Goal: Information Seeking & Learning: Learn about a topic

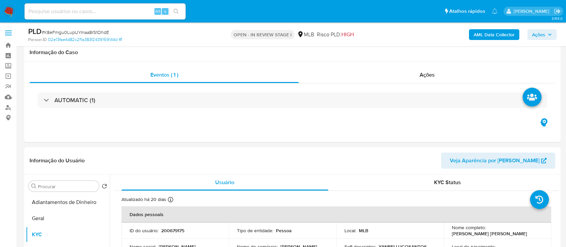
select select "10"
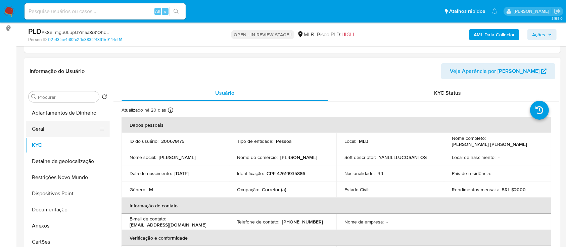
click at [52, 126] on button "Geral" at bounding box center [65, 129] width 79 height 16
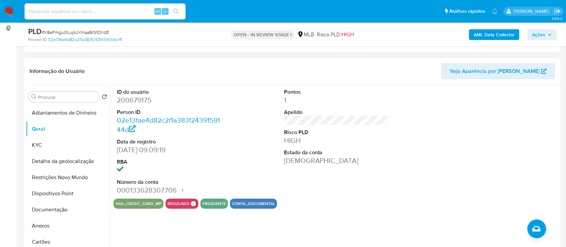
click at [429, 201] on div "has_credit_card_mp regulado Regulado MLB BACEN COMPLIES LEGACY Mark Id MLB_BACE…" at bounding box center [336, 203] width 446 height 10
click at [420, 164] on div "ID do usuário 200679175 Person ID 02e13fae4d82c2f1a383f2439159144d Data de regi…" at bounding box center [336, 141] width 446 height 113
click at [412, 148] on div "ID do usuário 200679175 Person ID 02e13fae4d82c2f1a383f2439159144d Data de regi…" at bounding box center [336, 141] width 446 height 113
click at [352, 195] on div "Pontos 1 Apelido Risco PLD HIGH Estado da conta Ativa" at bounding box center [336, 141] width 111 height 113
click at [363, 176] on div "Pontos 1 Apelido Risco PLD HIGH Estado da conta Ativa" at bounding box center [336, 141] width 111 height 113
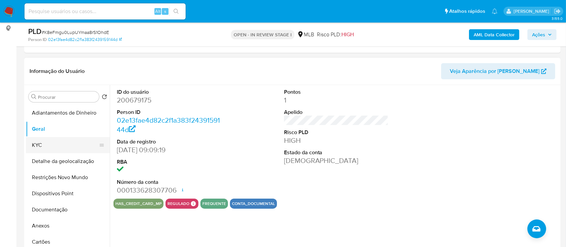
click at [37, 144] on button "KYC" at bounding box center [65, 145] width 79 height 16
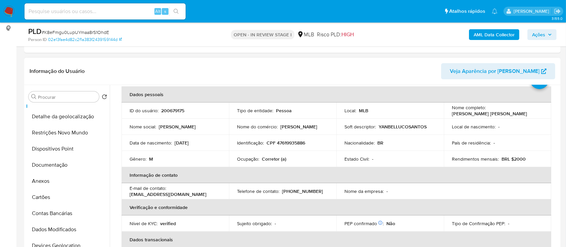
scroll to position [45, 0]
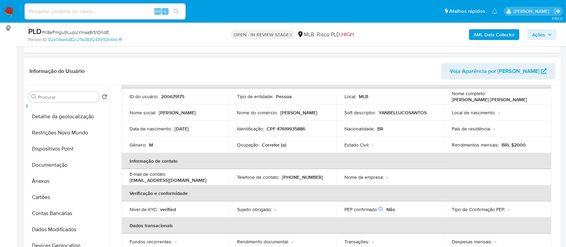
click at [110, 67] on header "Informação do Usuário Veja Aparência por Pessoa" at bounding box center [293, 71] width 526 height 16
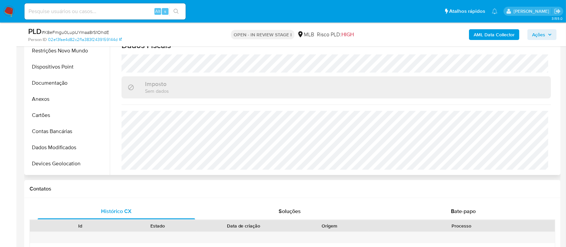
scroll to position [179, 0]
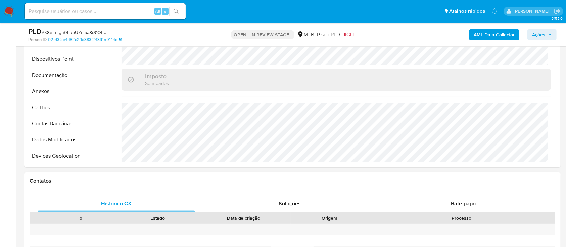
click at [93, 178] on h1 "Contatos" at bounding box center [293, 181] width 526 height 7
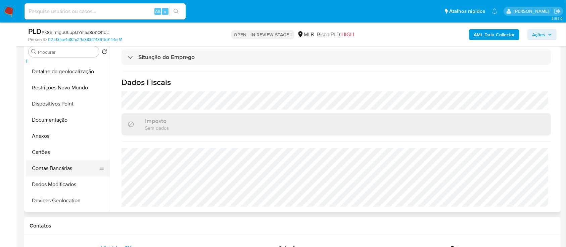
scroll to position [0, 0]
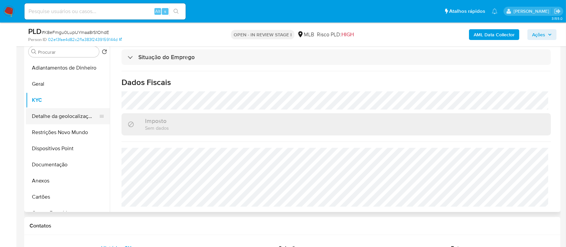
click at [44, 115] on button "Detalhe da geolocalização" at bounding box center [65, 116] width 79 height 16
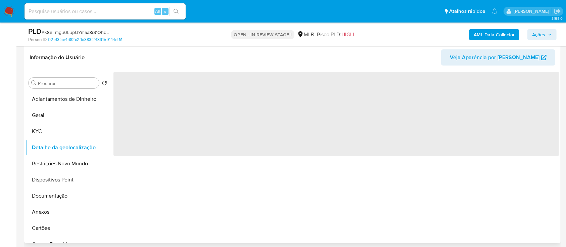
scroll to position [89, 0]
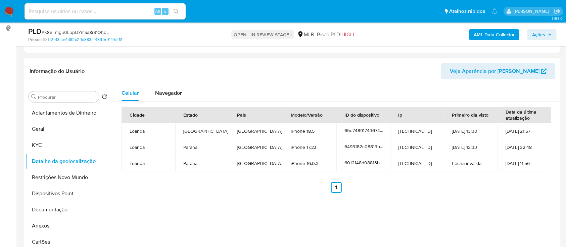
click at [456, 183] on ul "Anterior 1 Siguiente" at bounding box center [336, 187] width 429 height 11
click at [62, 176] on button "Restrições Novo Mundo" at bounding box center [65, 177] width 79 height 16
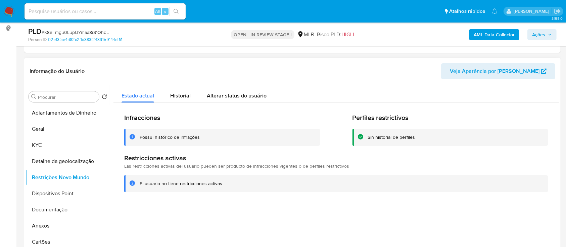
click at [475, 213] on div at bounding box center [334, 171] width 449 height 172
click at [48, 193] on button "Dispositivos Point" at bounding box center [65, 193] width 79 height 16
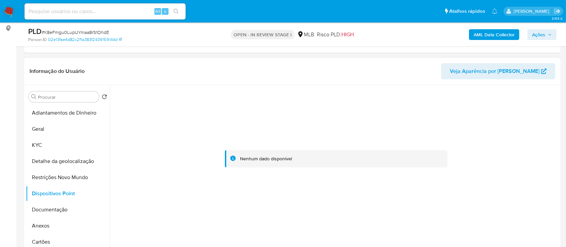
click at [502, 110] on div at bounding box center [336, 159] width 446 height 148
click at [43, 209] on button "Documentação" at bounding box center [65, 209] width 79 height 16
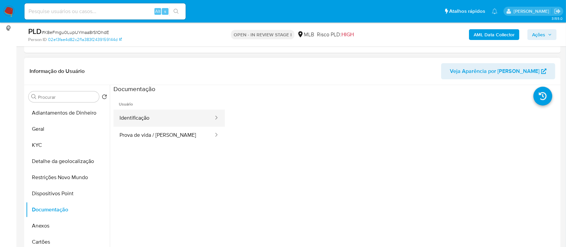
click at [170, 116] on button "Identificação" at bounding box center [163, 117] width 101 height 17
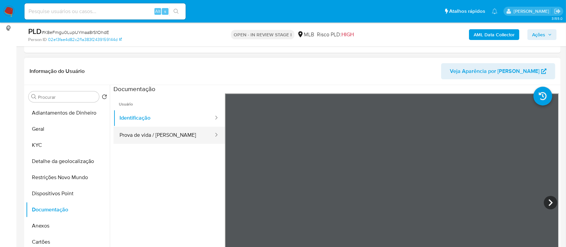
click at [157, 134] on button "Prova de vida / [PERSON_NAME]" at bounding box center [163, 135] width 101 height 17
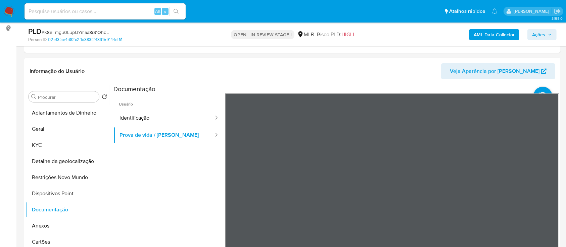
click at [502, 35] on b "AML Data Collector" at bounding box center [494, 34] width 41 height 11
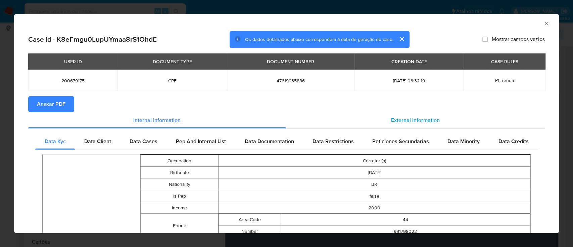
click at [402, 120] on span "External information" at bounding box center [415, 120] width 49 height 8
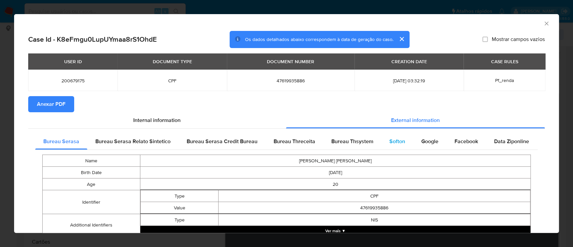
click at [392, 138] on span "Softon" at bounding box center [398, 141] width 16 height 8
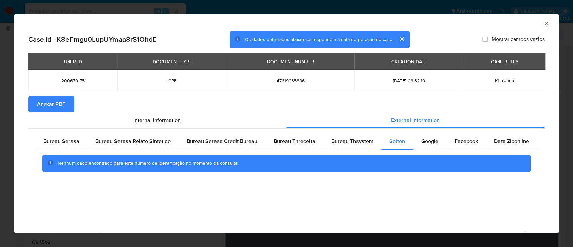
click at [485, 23] on div "AML Data Collector" at bounding box center [281, 22] width 525 height 7
click at [346, 141] on span "Bureau Thsystem" at bounding box center [352, 141] width 42 height 8
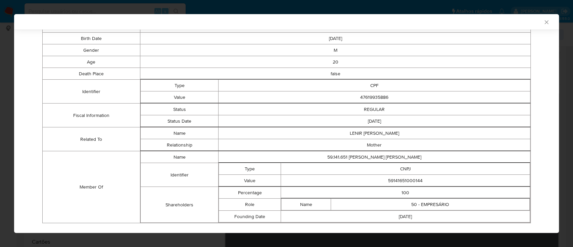
scroll to position [145, 0]
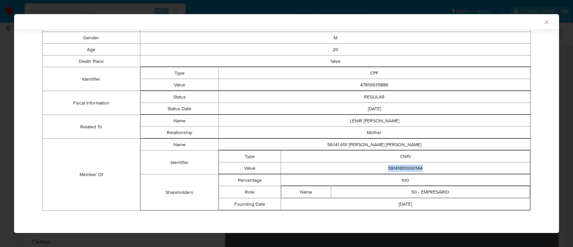
drag, startPoint x: 420, startPoint y: 164, endPoint x: 379, endPoint y: 167, distance: 41.4
click at [379, 167] on td "59141651000144" at bounding box center [405, 168] width 249 height 12
copy td "59141651000144"
click at [543, 21] on icon "Fechar a janela" at bounding box center [546, 22] width 7 height 7
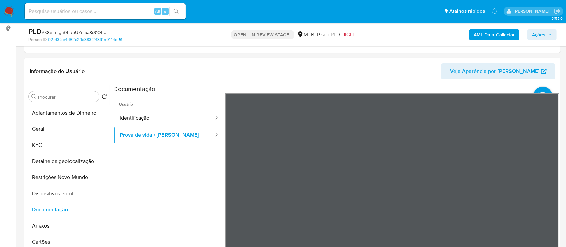
click at [484, 31] on b "AML Data Collector" at bounding box center [494, 34] width 41 height 11
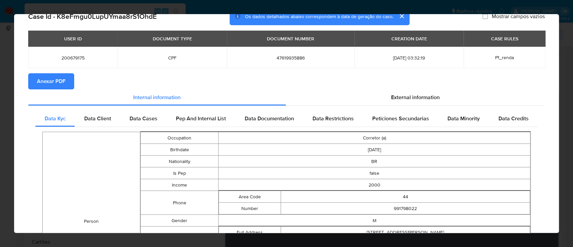
scroll to position [43, 0]
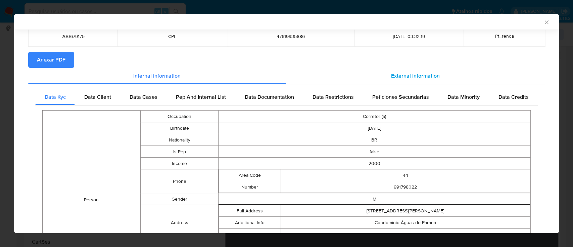
click at [407, 73] on span "External information" at bounding box center [415, 76] width 49 height 8
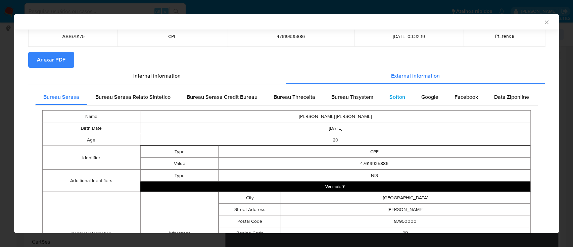
click at [390, 96] on span "Softon" at bounding box center [398, 97] width 16 height 8
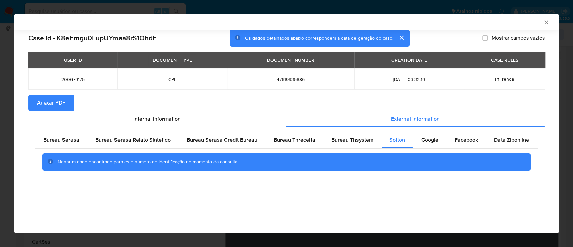
scroll to position [0, 0]
click at [477, 23] on div "AML Data Collector" at bounding box center [281, 22] width 525 height 6
click at [335, 142] on span "Bureau Thsystem" at bounding box center [352, 140] width 42 height 8
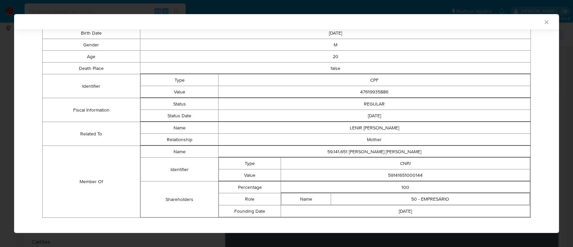
scroll to position [145, 0]
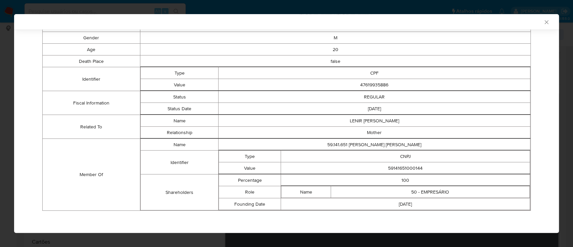
click at [498, 25] on div "AML Data Collector" at bounding box center [286, 21] width 545 height 15
drag, startPoint x: 423, startPoint y: 167, endPoint x: 372, endPoint y: 166, distance: 51.0
click at [372, 166] on td "59141651000144" at bounding box center [405, 168] width 249 height 12
copy td "59141651000144"
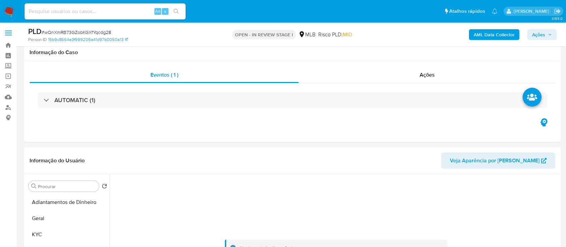
select select "10"
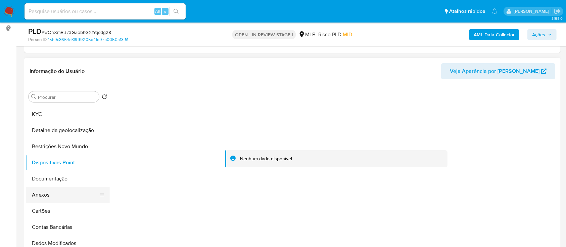
scroll to position [45, 0]
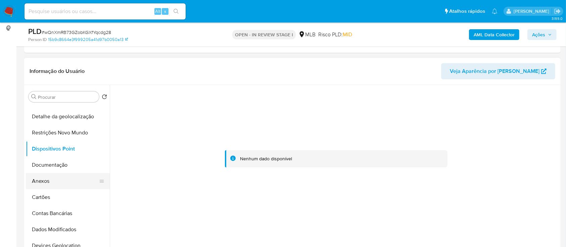
click at [50, 184] on button "Anexos" at bounding box center [65, 181] width 79 height 16
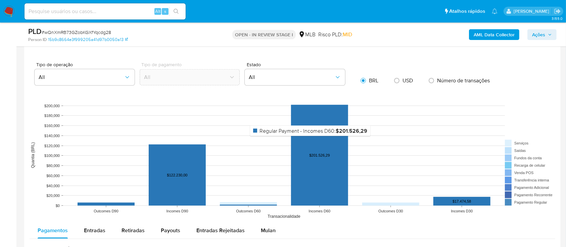
scroll to position [627, 0]
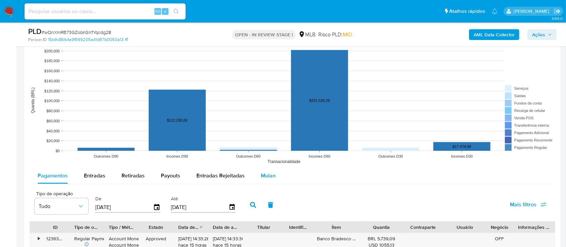
click at [265, 175] on span "Mulan" at bounding box center [268, 176] width 15 height 8
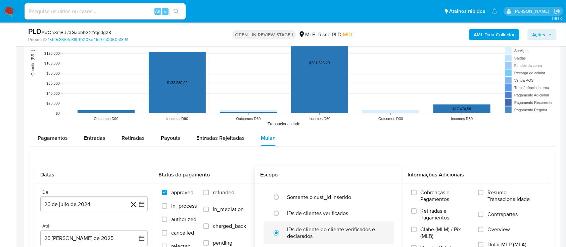
scroll to position [716, 0]
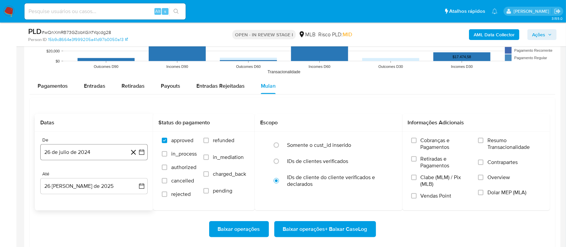
click at [141, 151] on icon "button" at bounding box center [141, 152] width 7 height 7
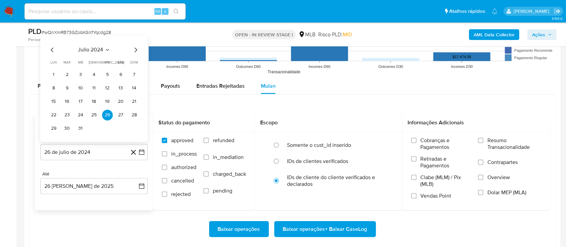
click at [107, 48] on icon "Seleccionar mes y año" at bounding box center [107, 49] width 5 height 5
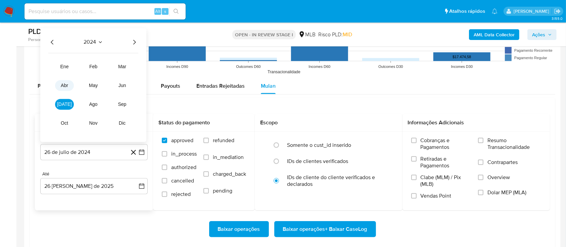
click at [64, 86] on span "abr" at bounding box center [64, 85] width 7 height 5
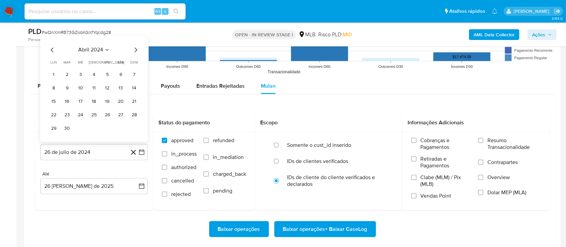
drag, startPoint x: 51, startPoint y: 73, endPoint x: 60, endPoint y: 72, distance: 9.1
click at [51, 73] on button "1" at bounding box center [53, 74] width 11 height 11
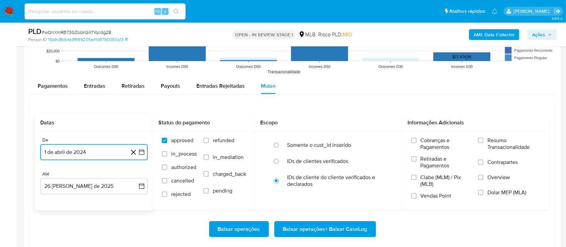
click at [142, 151] on icon "button" at bounding box center [141, 152] width 7 height 7
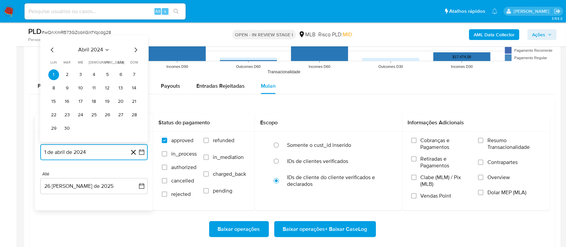
click at [107, 49] on icon "Seleccionar mes y año" at bounding box center [106, 49] width 5 height 5
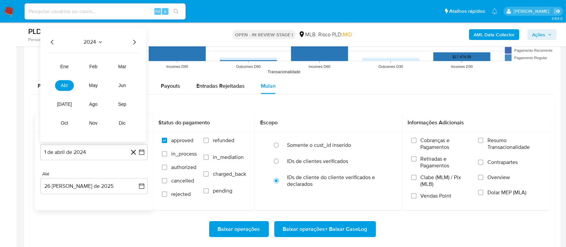
click at [134, 44] on icon "Año siguiente" at bounding box center [134, 42] width 8 height 8
click at [63, 86] on span "abr" at bounding box center [64, 85] width 7 height 5
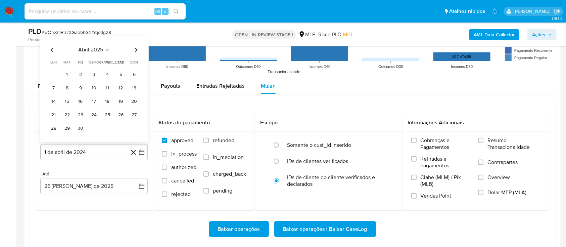
click at [72, 74] on button "1" at bounding box center [67, 74] width 11 height 11
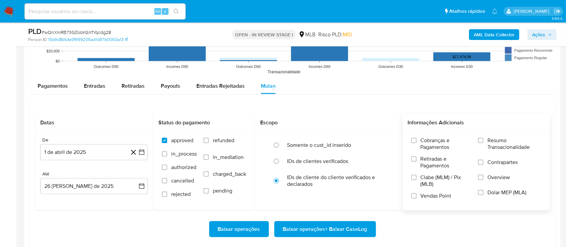
click at [476, 137] on div "Cobranças e Pagamentos Retiradas e Pagamentos Clabe (MLM) / Pix (MLB) Vendas Po…" at bounding box center [476, 170] width 137 height 67
drag, startPoint x: 482, startPoint y: 139, endPoint x: 474, endPoint y: 141, distance: 7.2
click at [481, 138] on input "Resumo Transacionalidade" at bounding box center [480, 140] width 5 height 5
click at [327, 225] on span "Baixar operações + Baixar CaseLog" at bounding box center [325, 229] width 84 height 15
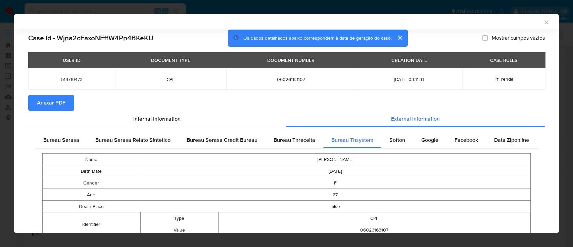
select select "10"
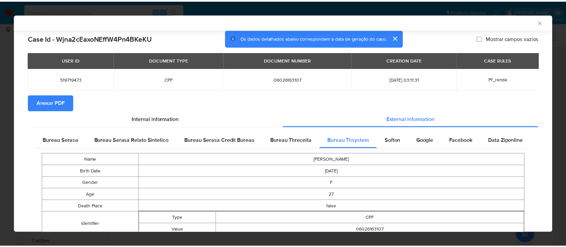
scroll to position [192, 0]
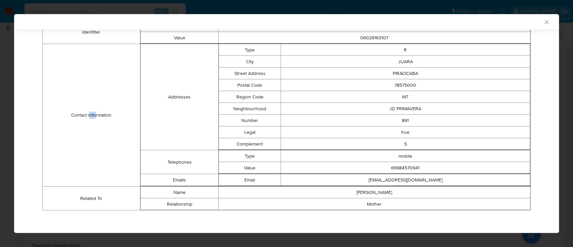
click at [543, 19] on icon "Fechar a janela" at bounding box center [546, 22] width 7 height 7
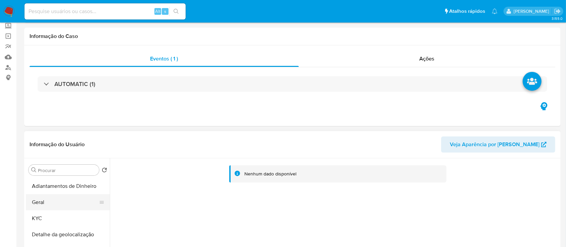
scroll to position [134, 0]
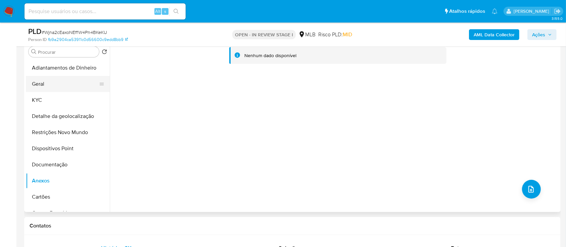
click at [52, 83] on button "Geral" at bounding box center [65, 84] width 79 height 16
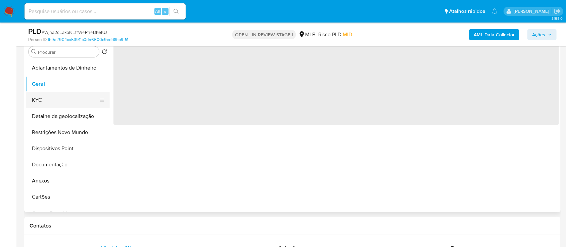
click at [55, 99] on button "KYC" at bounding box center [65, 100] width 79 height 16
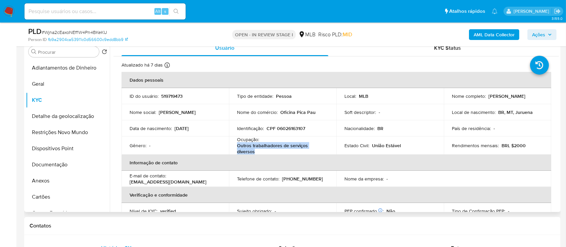
drag, startPoint x: 257, startPoint y: 153, endPoint x: 235, endPoint y: 146, distance: 23.4
click at [235, 146] on td "Ocupação : Outros trabalhadores de serviços diversos" at bounding box center [282, 145] width 107 height 18
copy p "Outros trabalhadores de serviços diversos"
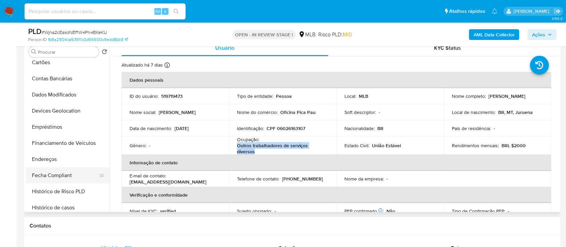
scroll to position [179, 0]
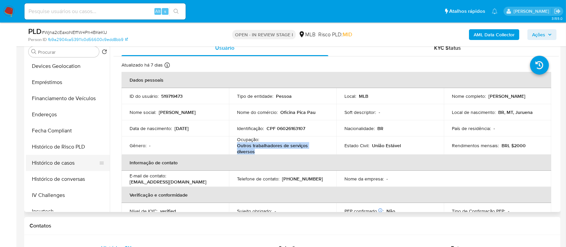
click at [73, 167] on button "Histórico de casos" at bounding box center [65, 163] width 79 height 16
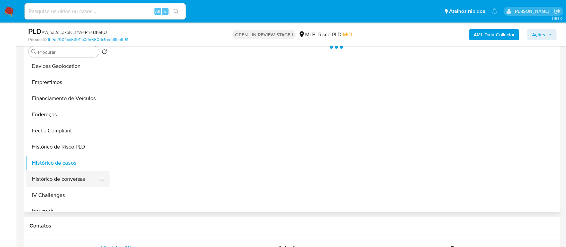
click at [72, 182] on button "Histórico de conversas" at bounding box center [65, 179] width 79 height 16
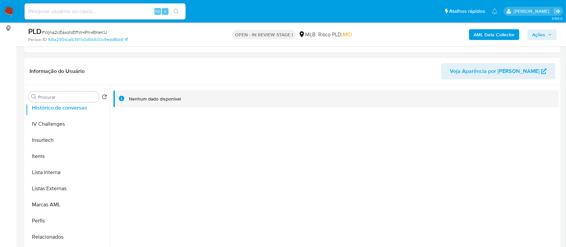
scroll to position [300, 0]
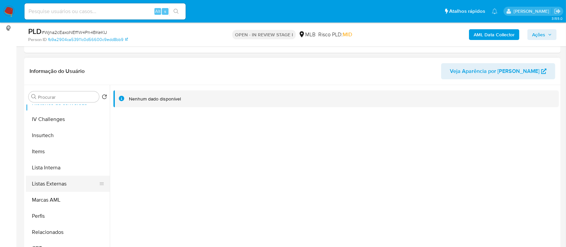
click at [74, 184] on button "Listas Externas" at bounding box center [65, 184] width 79 height 16
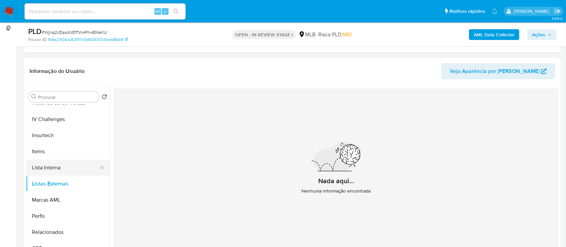
drag, startPoint x: 62, startPoint y: 168, endPoint x: 69, endPoint y: 167, distance: 7.1
click at [62, 168] on button "Lista Interna" at bounding box center [65, 167] width 79 height 16
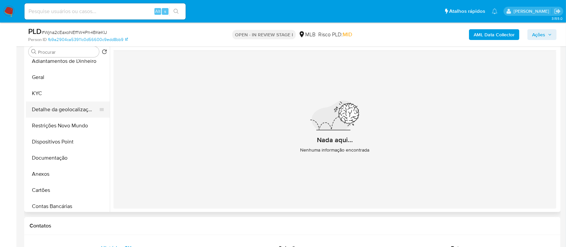
scroll to position [0, 0]
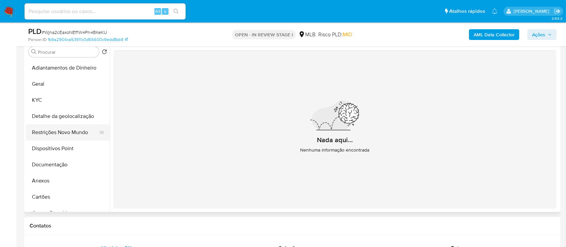
click at [62, 136] on button "Restrições Novo Mundo" at bounding box center [65, 132] width 79 height 16
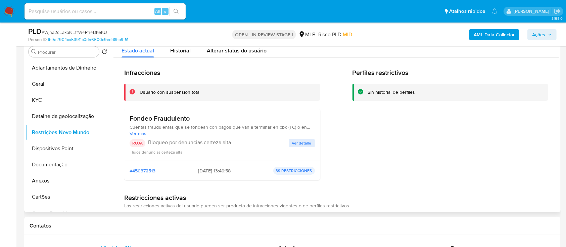
drag, startPoint x: 216, startPoint y: 172, endPoint x: 124, endPoint y: 119, distance: 106.5
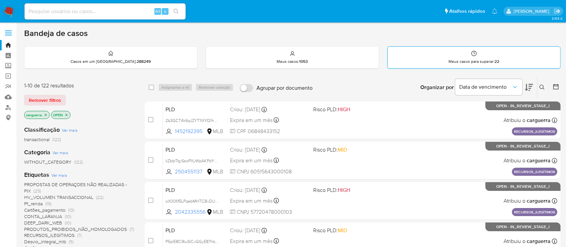
click at [478, 52] on div "Meus casos para superar : 22" at bounding box center [474, 57] width 173 height 21
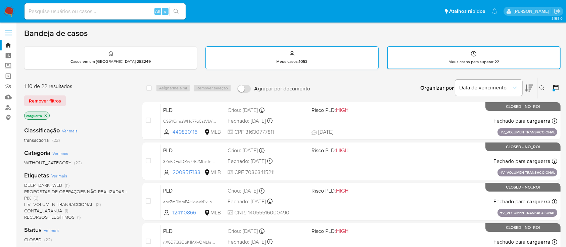
click at [320, 60] on div "Meus casos : 1053" at bounding box center [292, 57] width 172 height 21
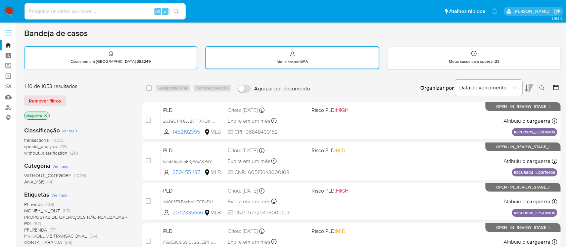
click at [73, 61] on div "Casos em um prato : 288249" at bounding box center [111, 57] width 172 height 21
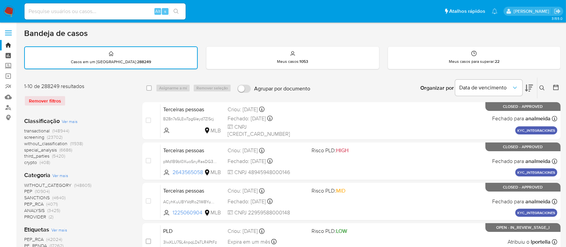
click at [5, 55] on link "Painel" at bounding box center [40, 55] width 80 height 10
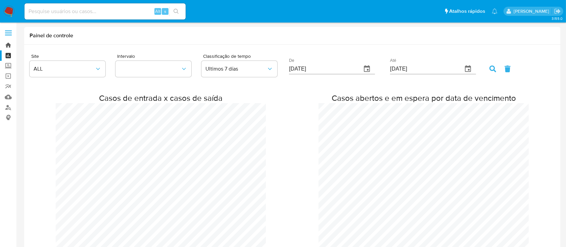
click at [13, 44] on link "Bandeja" at bounding box center [40, 45] width 80 height 10
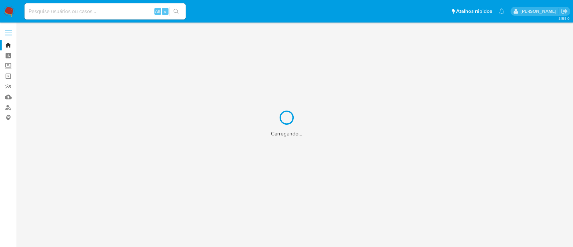
click at [9, 45] on div "Carregando..." at bounding box center [286, 123] width 573 height 247
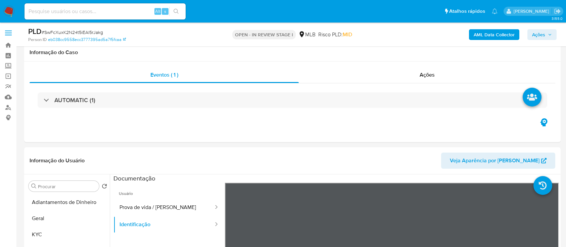
select select "10"
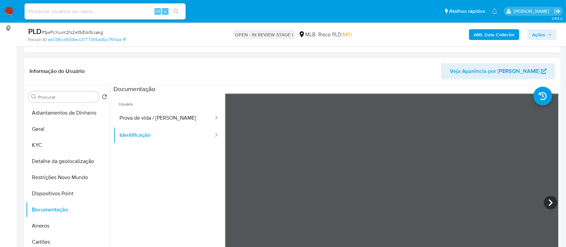
scroll to position [23, 0]
click at [49, 130] on button "Geral" at bounding box center [65, 129] width 79 height 16
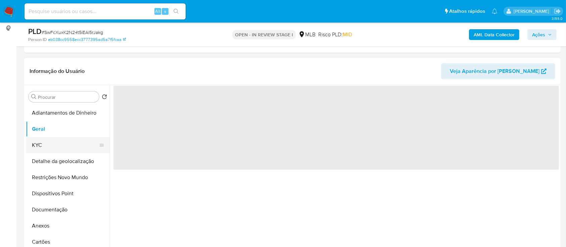
click at [48, 139] on button "KYC" at bounding box center [65, 145] width 79 height 16
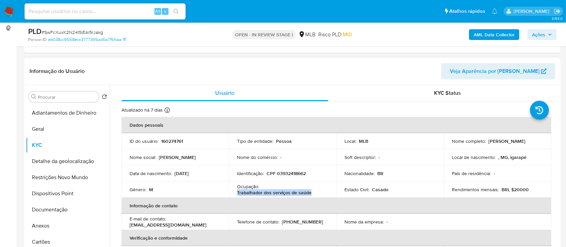
drag, startPoint x: 310, startPoint y: 194, endPoint x: 236, endPoint y: 190, distance: 74.0
click at [236, 190] on td "Ocupação : Trabalhador dos serviços de saúde" at bounding box center [282, 189] width 107 height 16
copy p "Trabalhador dos serviços de saúde"
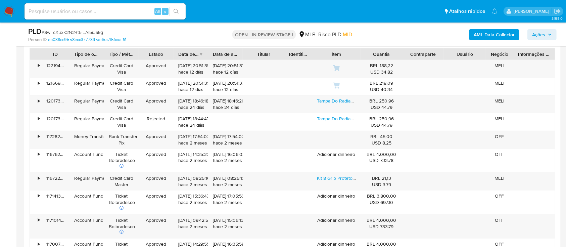
scroll to position [716, 0]
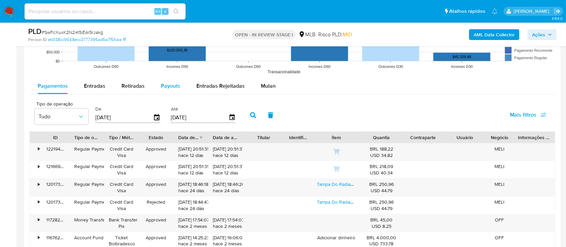
click at [171, 85] on span "Payouts" at bounding box center [170, 86] width 19 height 8
select select "10"
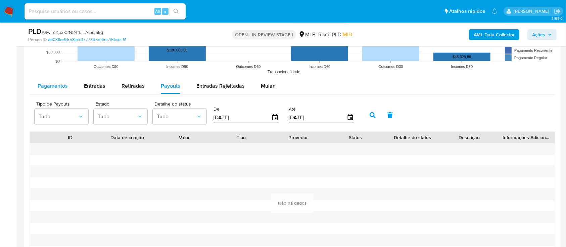
click at [63, 90] on div "Pagamentos" at bounding box center [53, 86] width 30 height 16
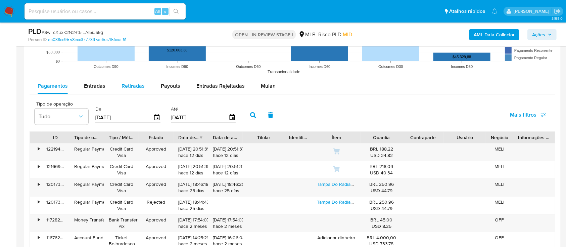
click at [130, 87] on span "Retiradas" at bounding box center [133, 86] width 23 height 8
select select "10"
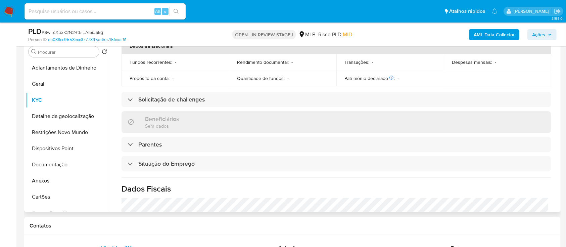
scroll to position [224, 0]
